Goal: Task Accomplishment & Management: Complete application form

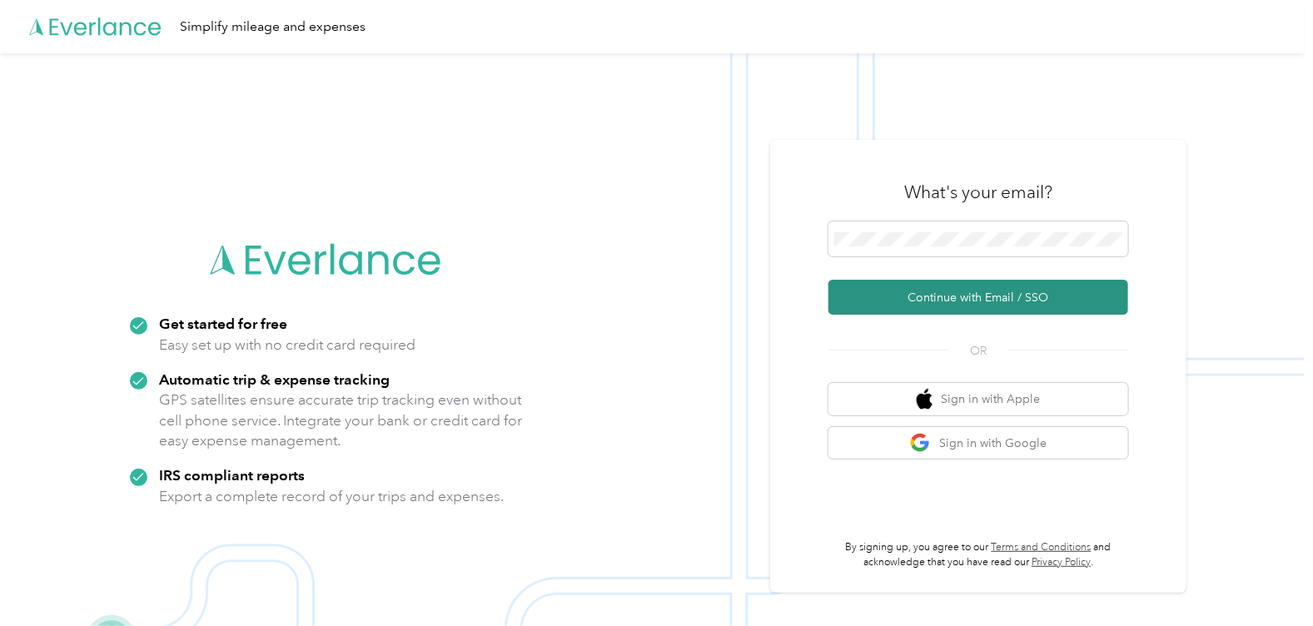
click at [949, 291] on button "Continue with Email / SSO" at bounding box center [978, 297] width 300 height 35
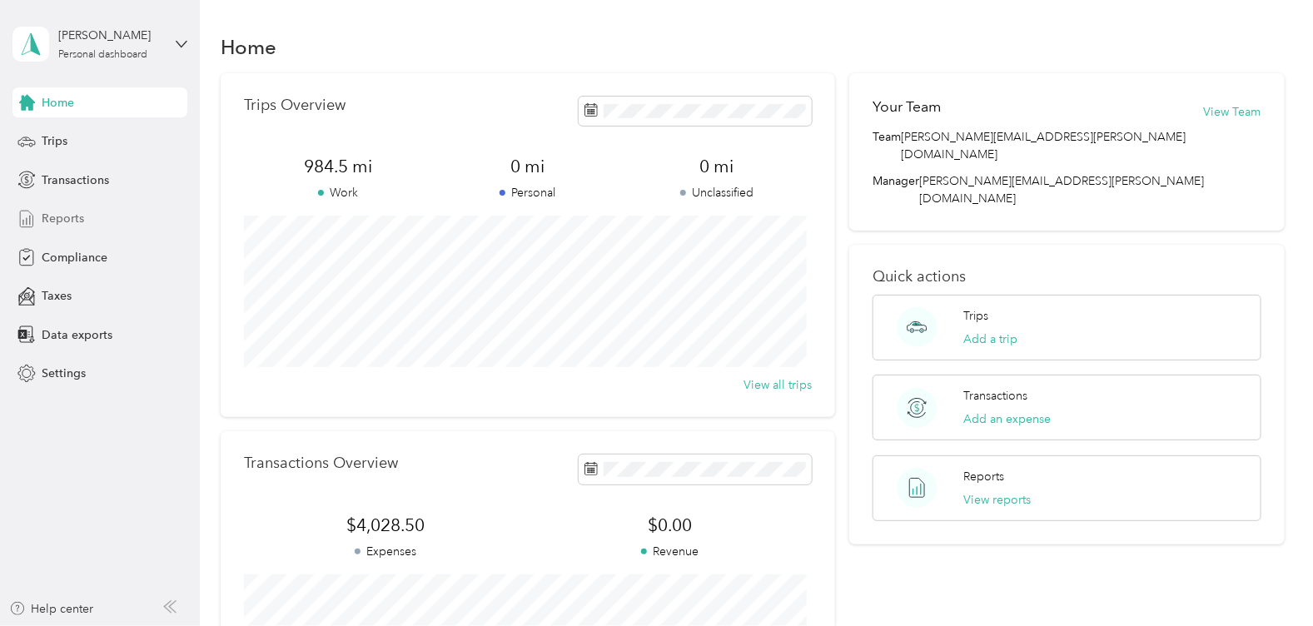
click at [30, 219] on line at bounding box center [30, 220] width 0 height 9
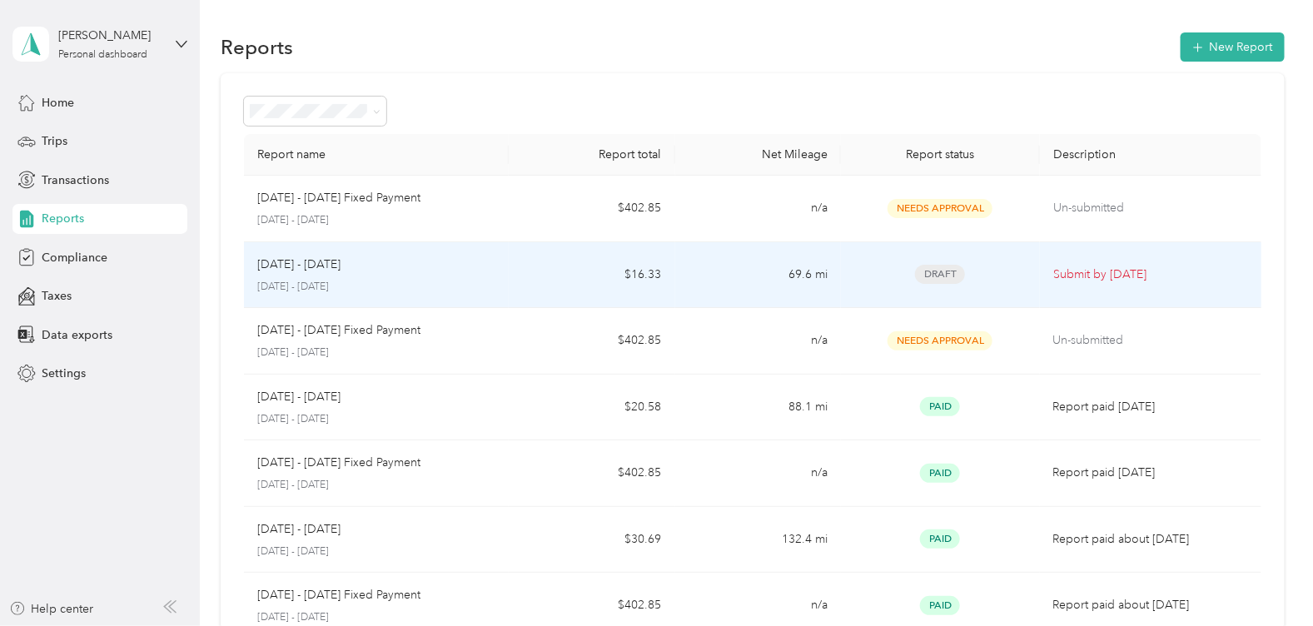
click at [931, 272] on span "Draft" at bounding box center [940, 274] width 50 height 19
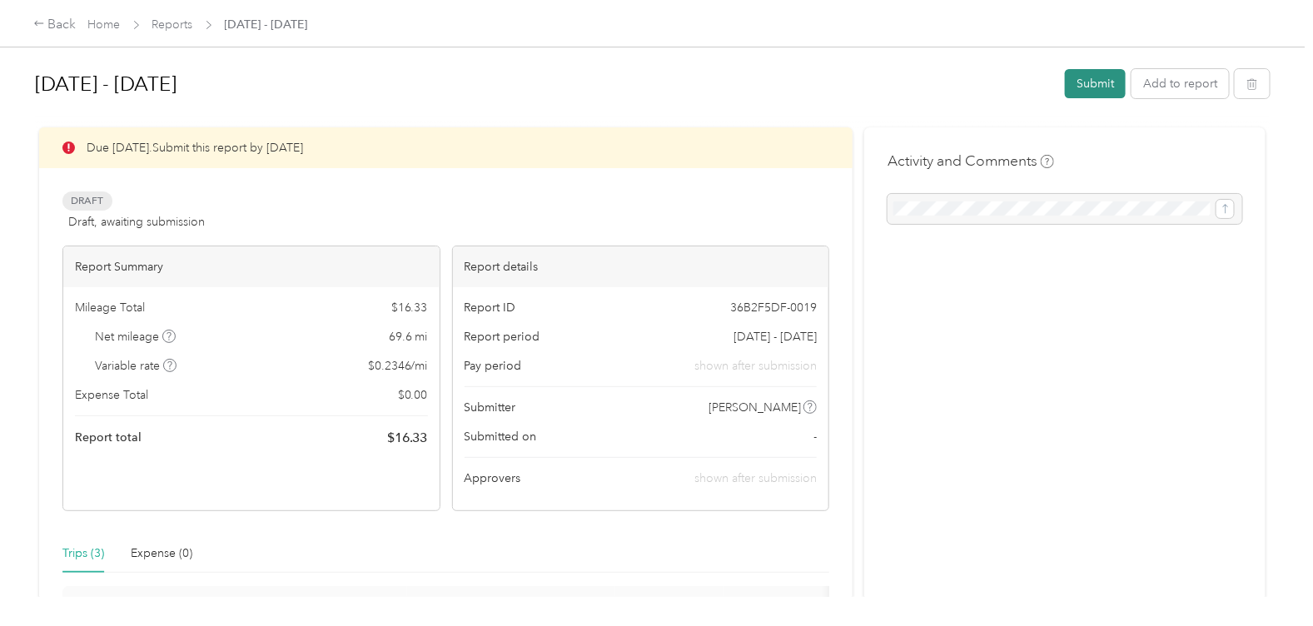
click at [1086, 83] on button "Submit" at bounding box center [1095, 83] width 61 height 29
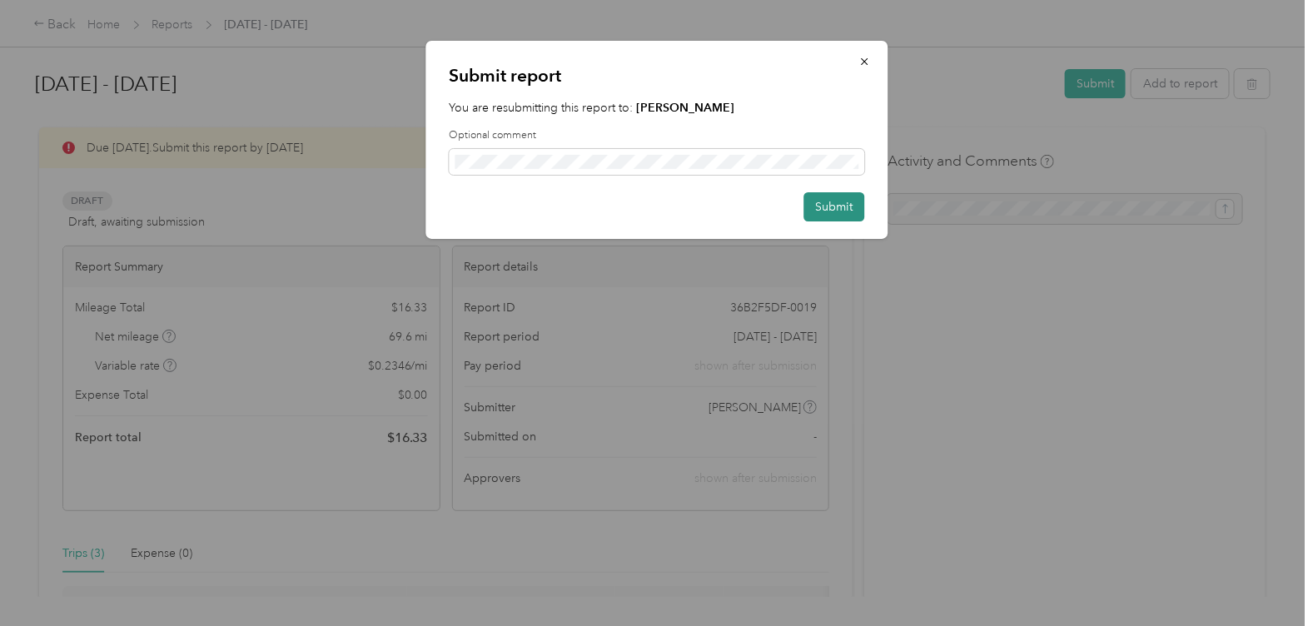
click at [828, 206] on button "Submit" at bounding box center [833, 206] width 61 height 29
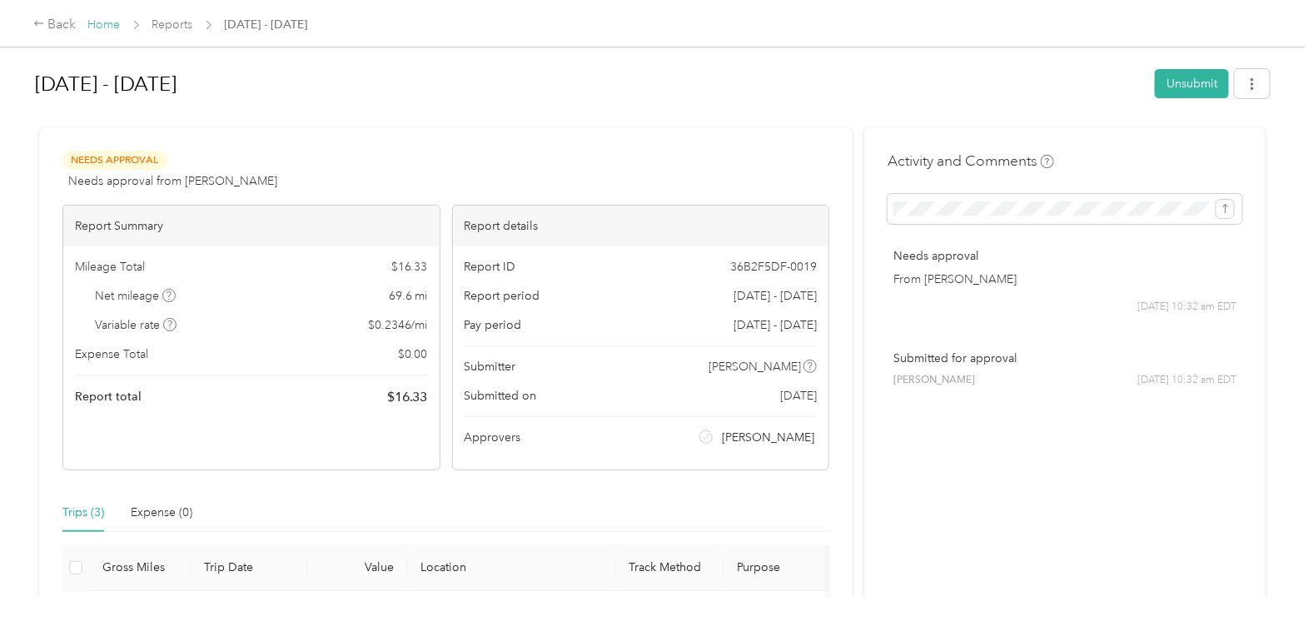
click at [110, 24] on link "Home" at bounding box center [104, 24] width 32 height 14
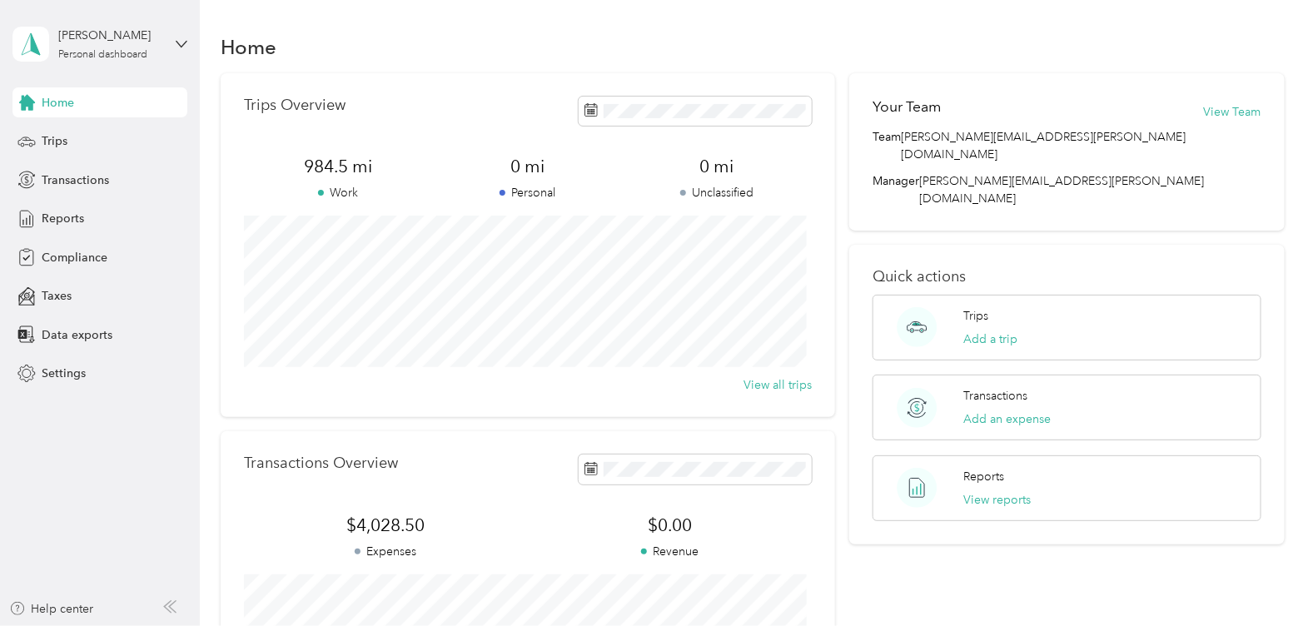
click at [766, 36] on div "Home" at bounding box center [753, 46] width 1064 height 35
